Goal: Task Accomplishment & Management: Manage account settings

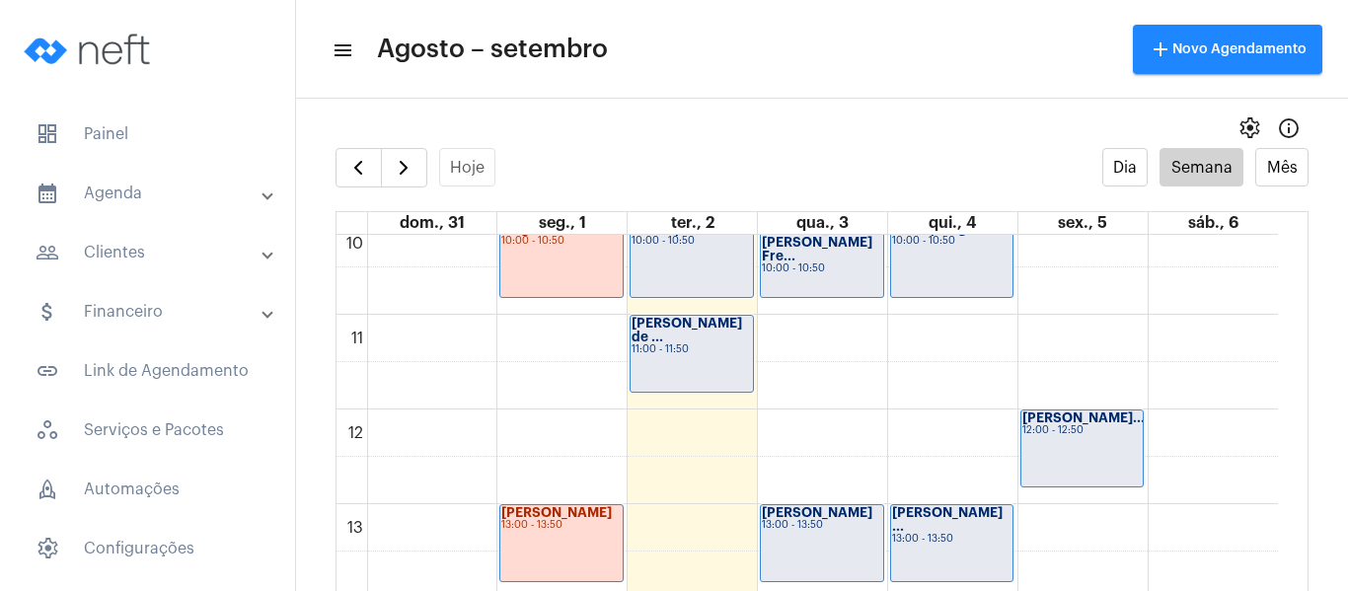
scroll to position [964, 0]
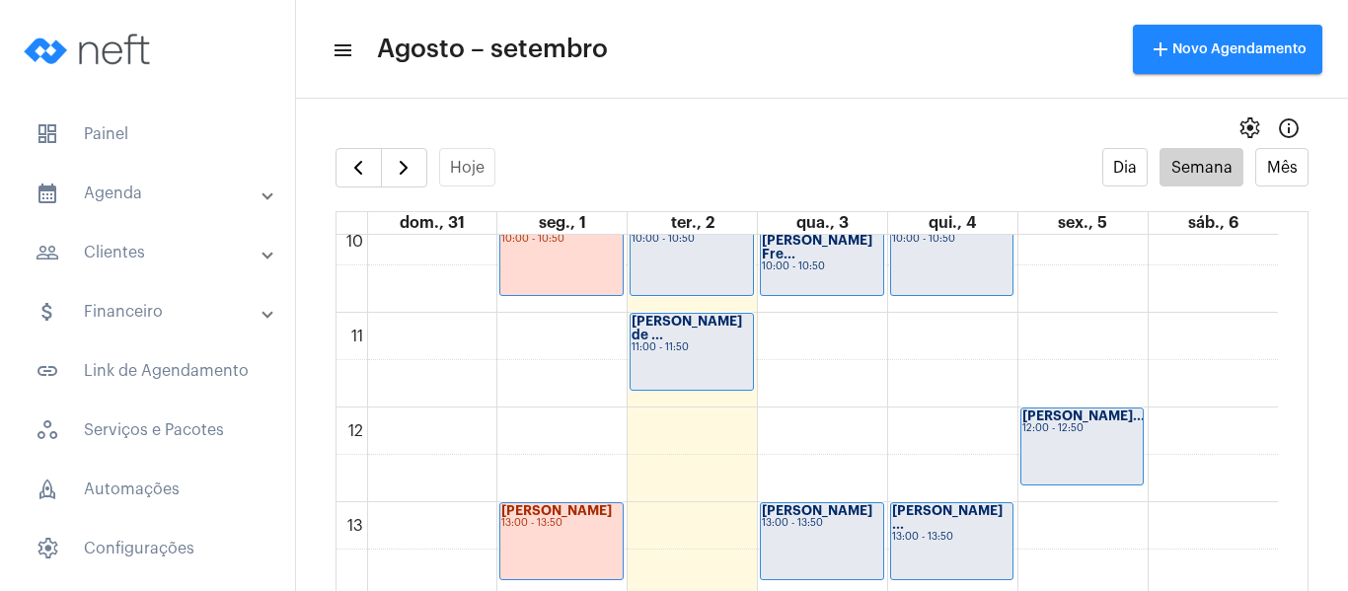
click at [665, 274] on div "Wesllayne de Al... 10:00 - 10:50" at bounding box center [692, 257] width 122 height 76
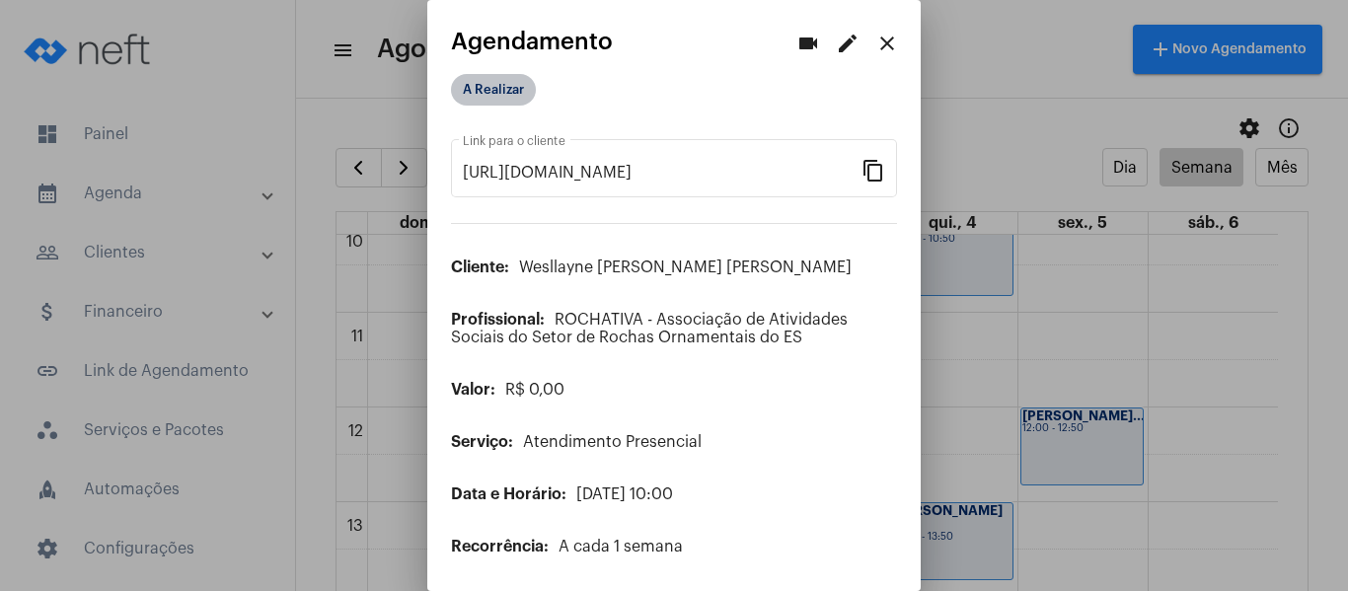
click at [498, 84] on mat-chip "A Realizar" at bounding box center [493, 90] width 85 height 32
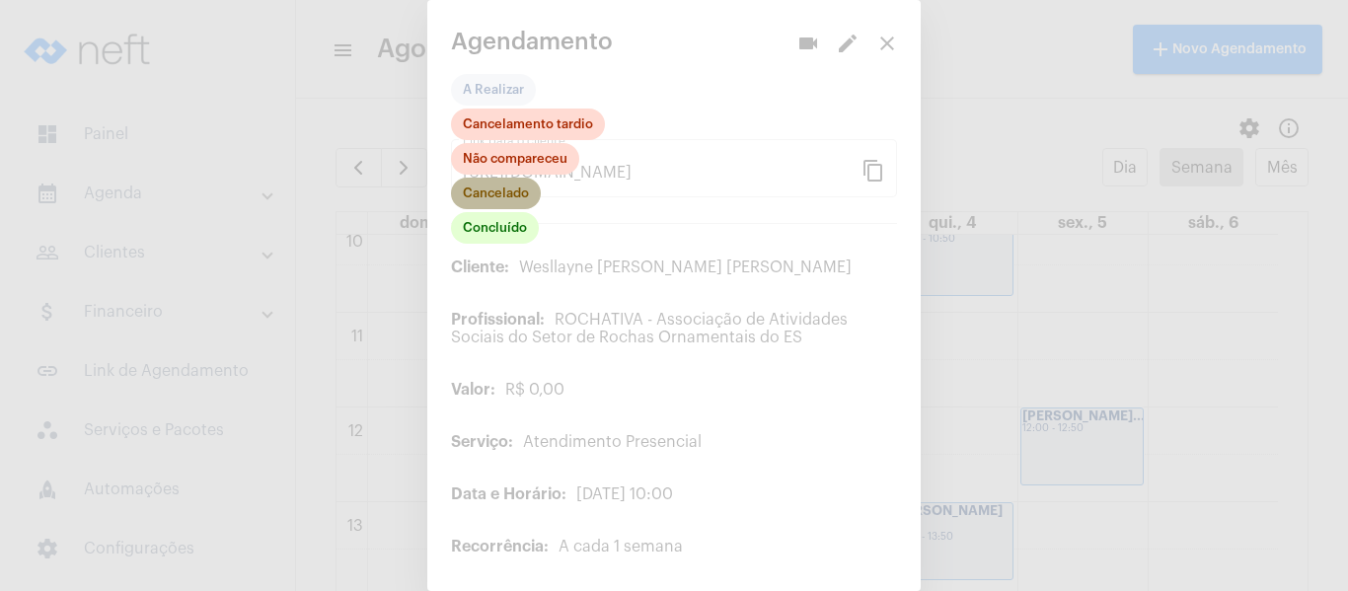
click at [520, 190] on mat-chip "Cancelado" at bounding box center [496, 194] width 90 height 32
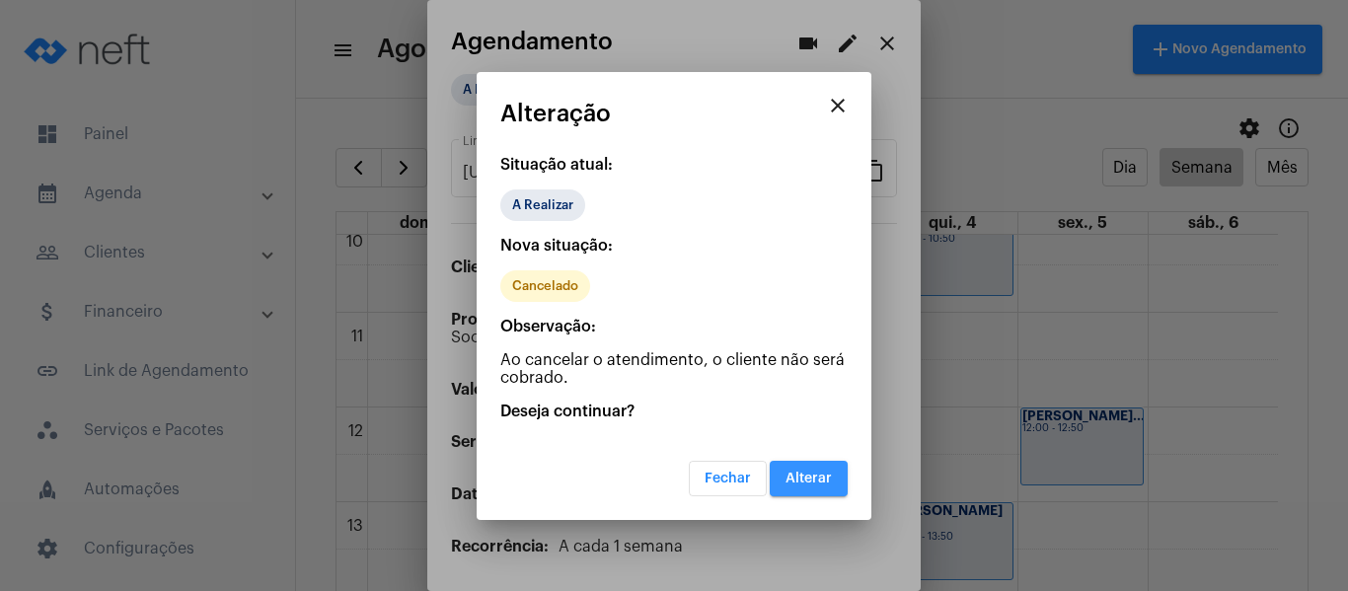
click at [816, 487] on button "Alterar" at bounding box center [809, 479] width 78 height 36
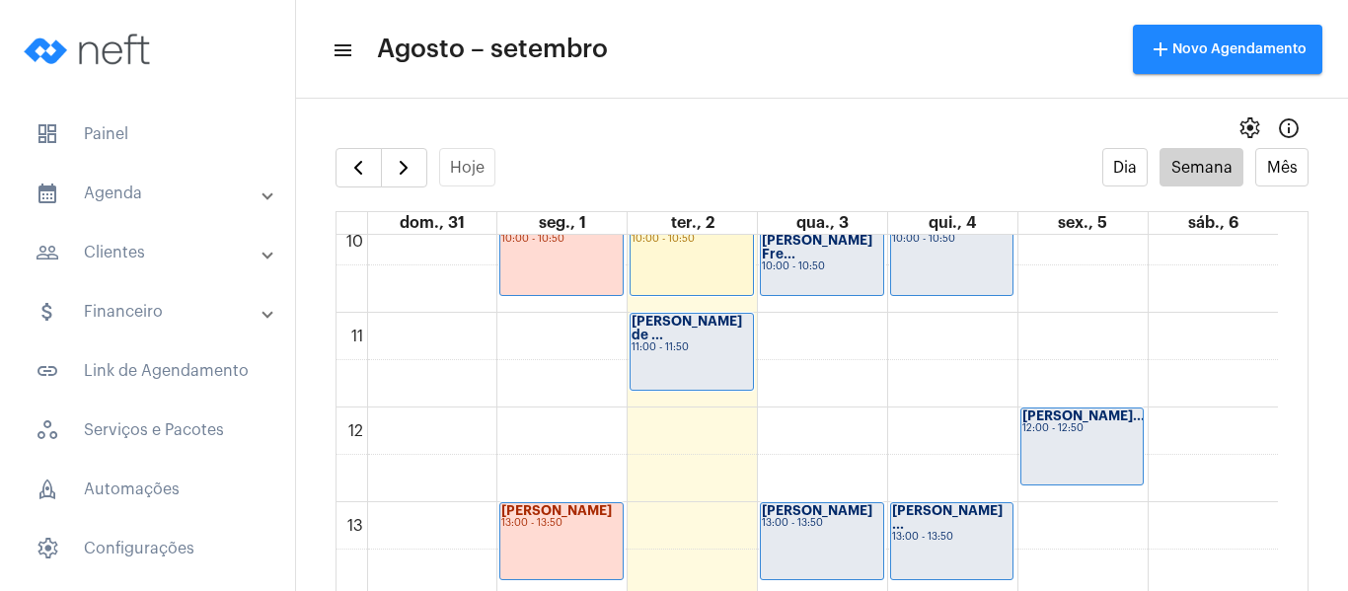
click at [656, 342] on div "11:00 - 11:50" at bounding box center [692, 347] width 120 height 11
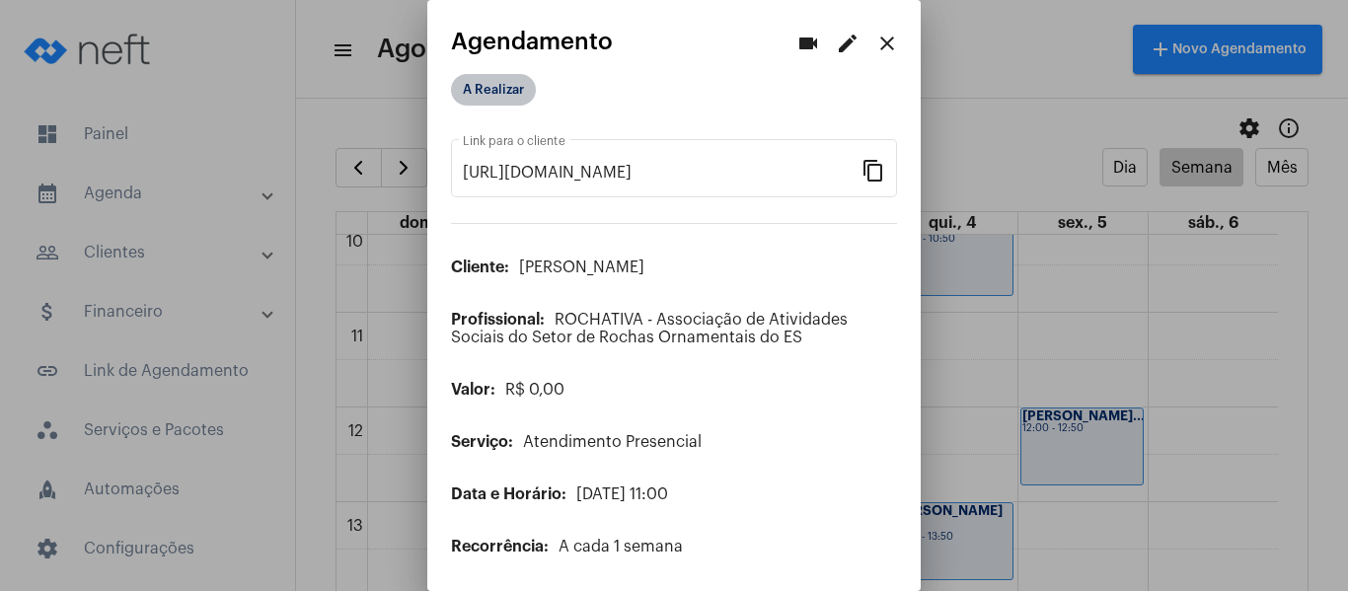
click at [493, 90] on mat-chip "A Realizar" at bounding box center [493, 90] width 85 height 32
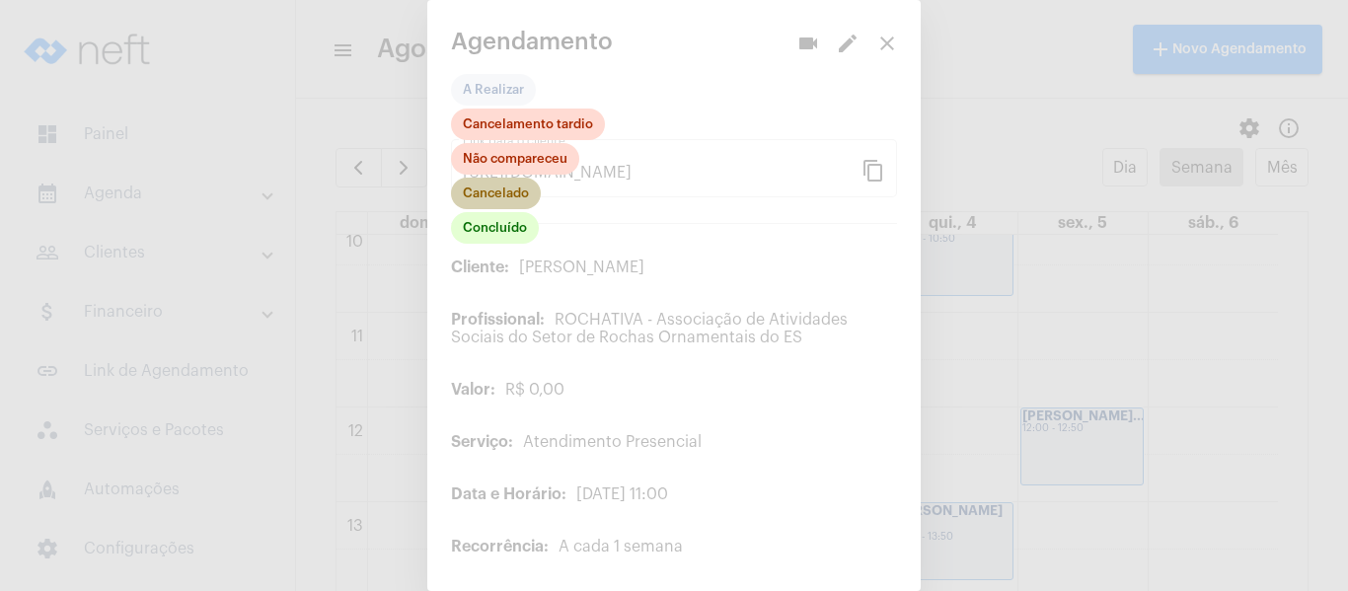
click at [507, 189] on mat-chip "Cancelado" at bounding box center [496, 194] width 90 height 32
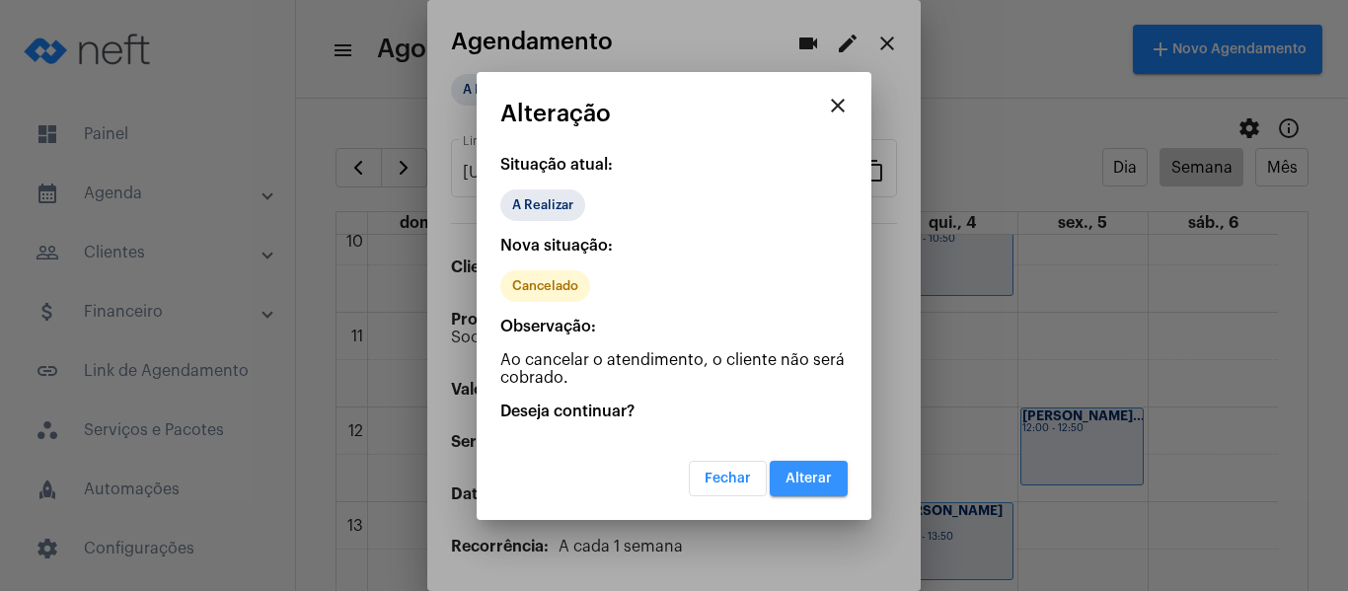
click at [809, 481] on span "Alterar" at bounding box center [809, 479] width 46 height 14
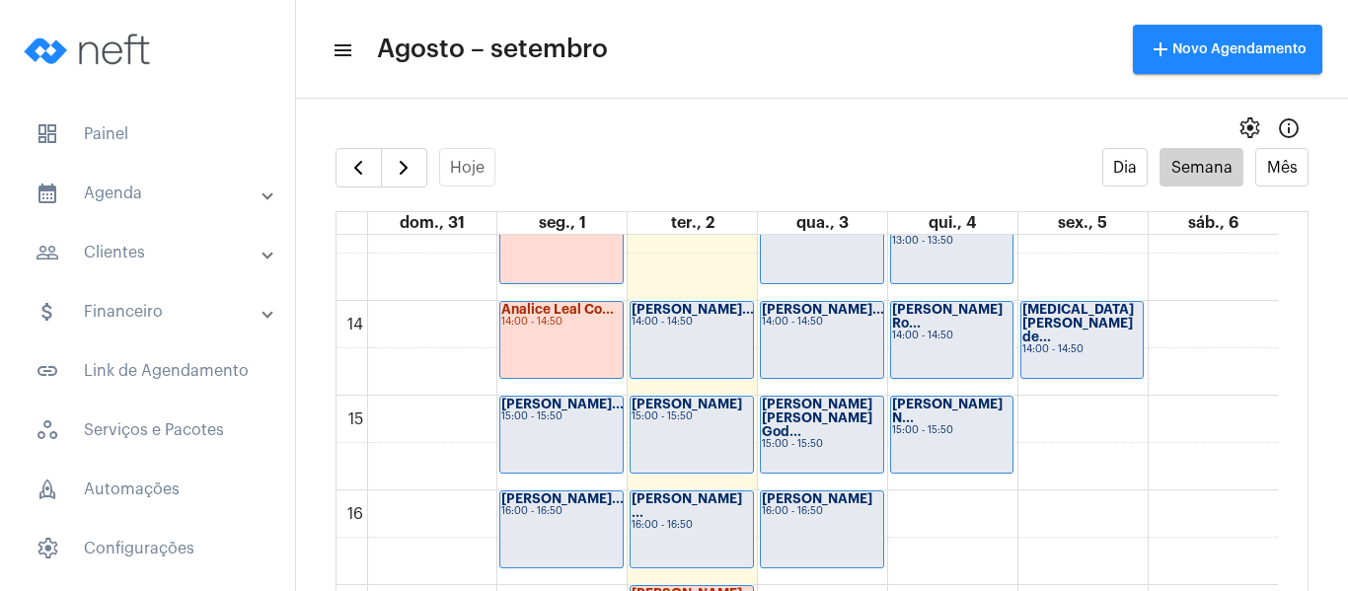
scroll to position [1359, 0]
